Goal: Find contact information: Find contact information

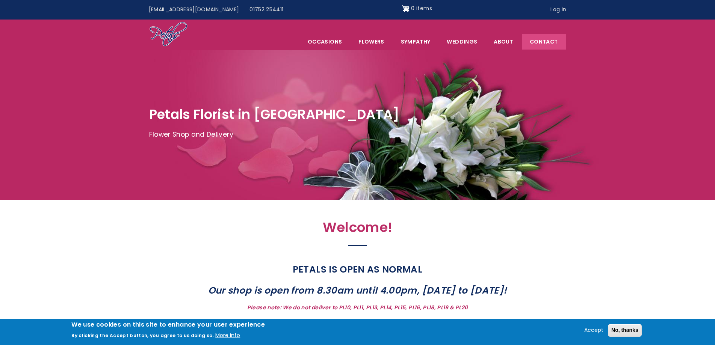
click at [536, 43] on link "Contact" at bounding box center [544, 42] width 44 height 16
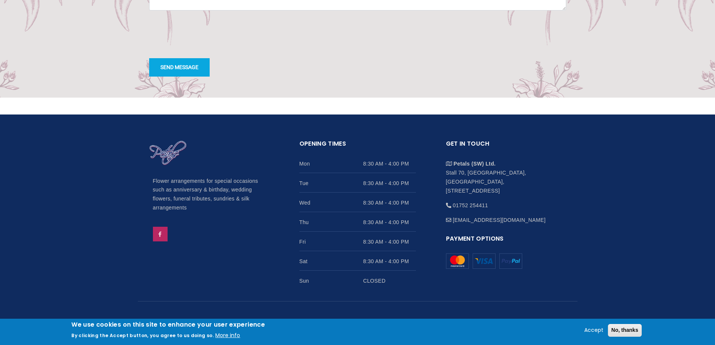
scroll to position [714, 0]
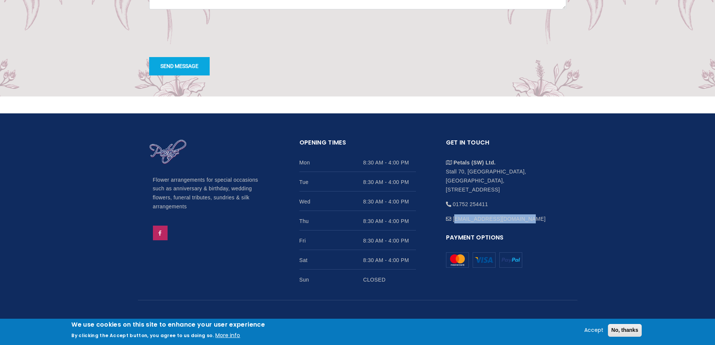
drag, startPoint x: 516, startPoint y: 219, endPoint x: 455, endPoint y: 222, distance: 61.7
click at [455, 222] on li "[EMAIL_ADDRESS][DOMAIN_NAME]" at bounding box center [504, 216] width 116 height 15
click at [527, 219] on li "[EMAIL_ADDRESS][DOMAIN_NAME]" at bounding box center [504, 216] width 116 height 15
drag, startPoint x: 516, startPoint y: 218, endPoint x: 461, endPoint y: 224, distance: 55.9
click at [453, 220] on li "[EMAIL_ADDRESS][DOMAIN_NAME]" at bounding box center [504, 216] width 116 height 15
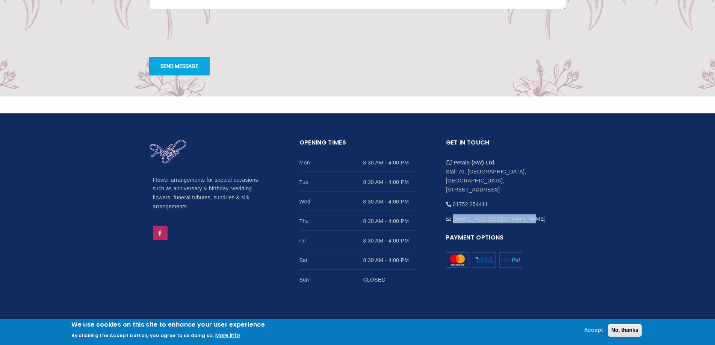
copy li "[EMAIL_ADDRESS][DOMAIN_NAME]"
drag, startPoint x: 491, startPoint y: 203, endPoint x: 456, endPoint y: 204, distance: 35.3
click at [453, 203] on li "01752 254411" at bounding box center [504, 201] width 116 height 15
copy li "01752 254411"
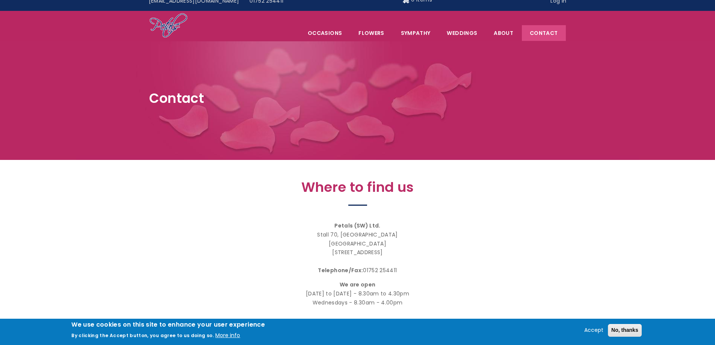
scroll to position [0, 0]
